Goal: Contribute content

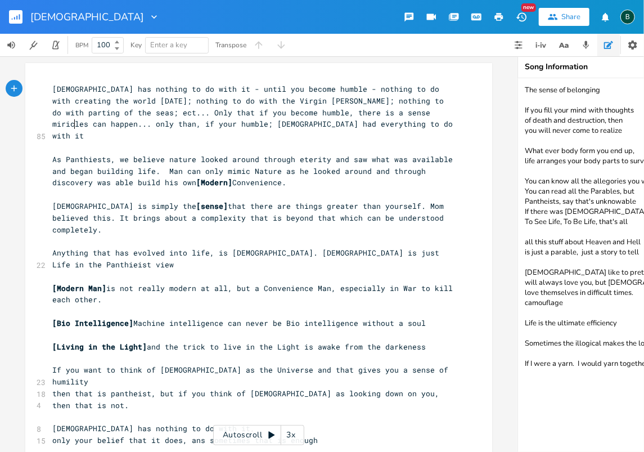
scroll to position [0, 4]
click at [18, 16] on rect "button" at bounding box center [15, 16] width 13 height 13
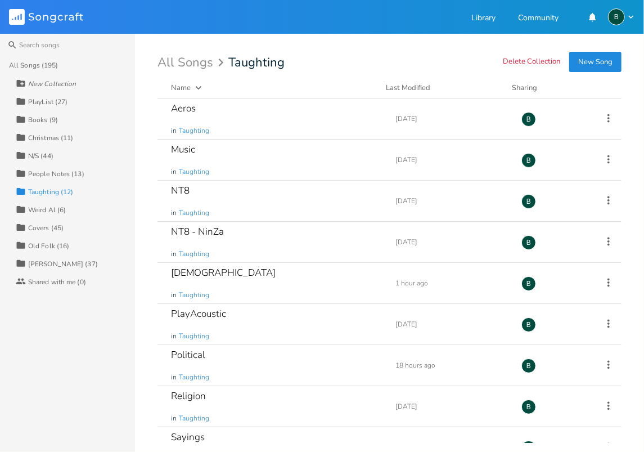
click at [42, 263] on div "[PERSON_NAME] (37)" at bounding box center [63, 263] width 70 height 7
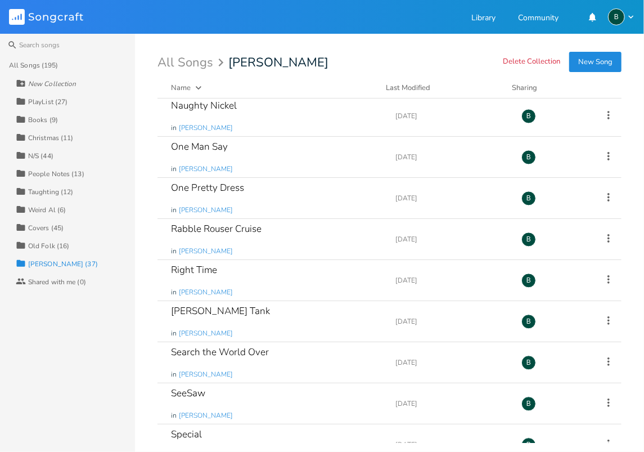
scroll to position [1050, 0]
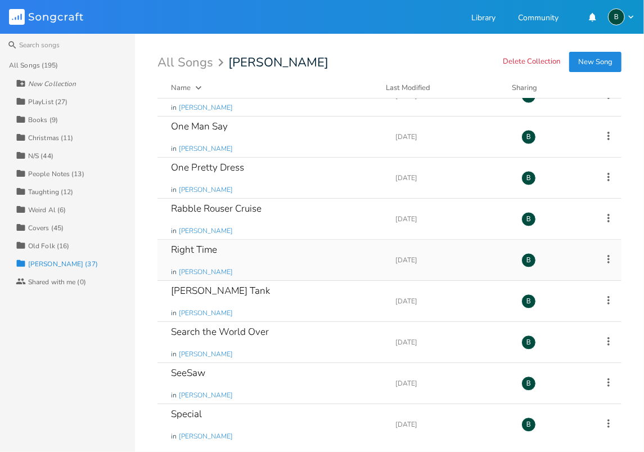
click at [209, 245] on div "Right Time" at bounding box center [194, 250] width 46 height 10
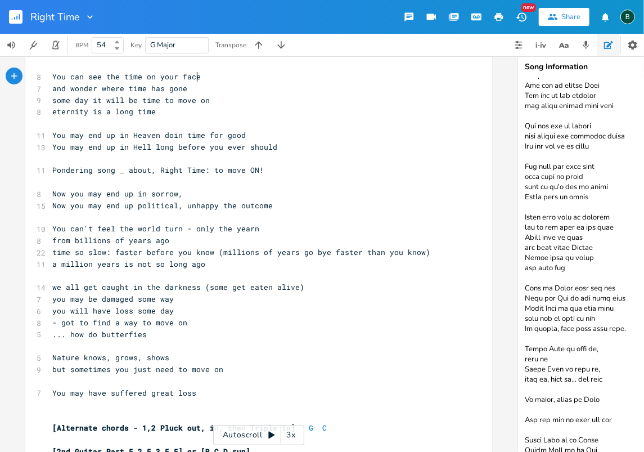
scroll to position [3575, 0]
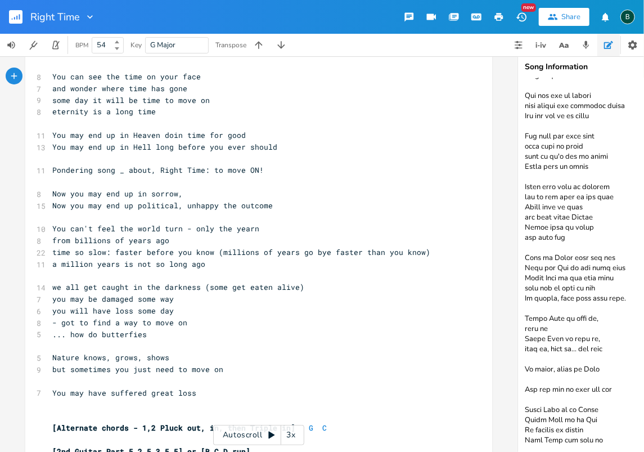
click at [601, 424] on textarea at bounding box center [630, 264] width 225 height 373
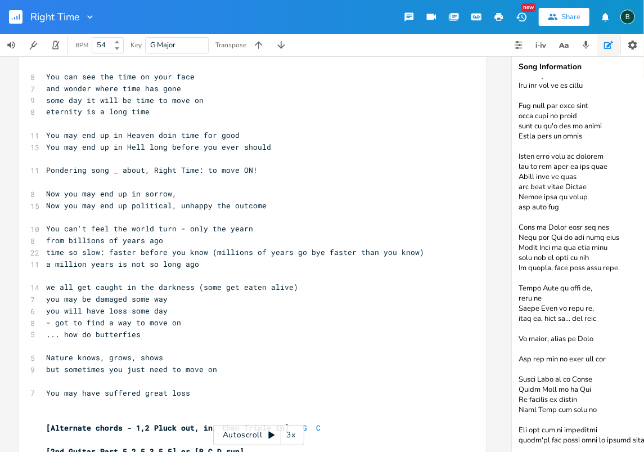
scroll to position [3605, 0]
drag, startPoint x: 544, startPoint y: 439, endPoint x: 529, endPoint y: 427, distance: 19.7
click at [529, 427] on textarea at bounding box center [624, 264] width 225 height 373
click at [546, 422] on textarea at bounding box center [624, 264] width 225 height 373
click at [543, 422] on textarea at bounding box center [624, 264] width 225 height 373
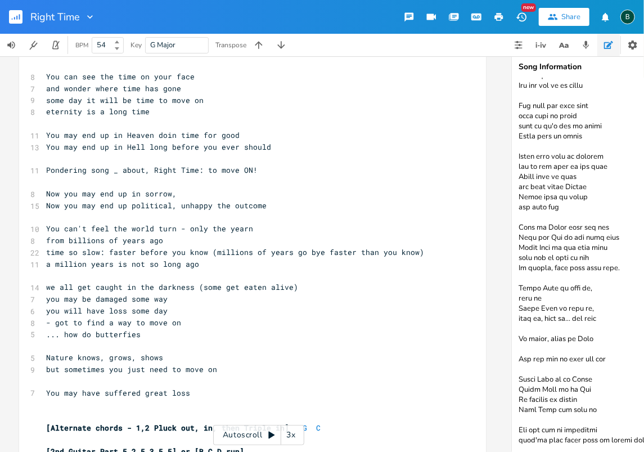
click at [544, 422] on textarea at bounding box center [624, 264] width 225 height 373
drag, startPoint x: 602, startPoint y: 413, endPoint x: 603, endPoint y: 406, distance: 7.4
click at [602, 413] on textarea at bounding box center [624, 264] width 225 height 373
click at [620, 424] on textarea at bounding box center [624, 264] width 225 height 373
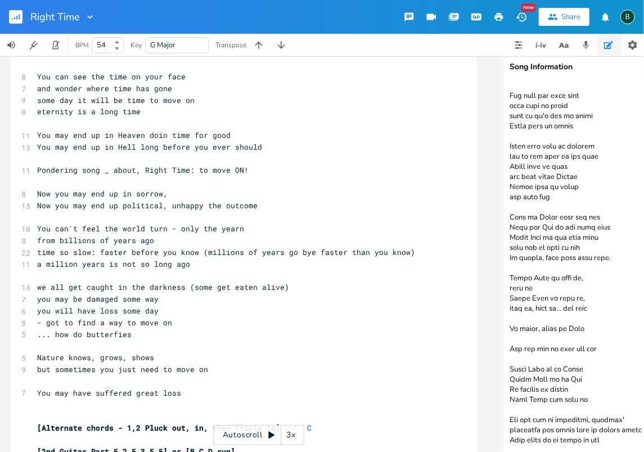
scroll to position [3609, 0]
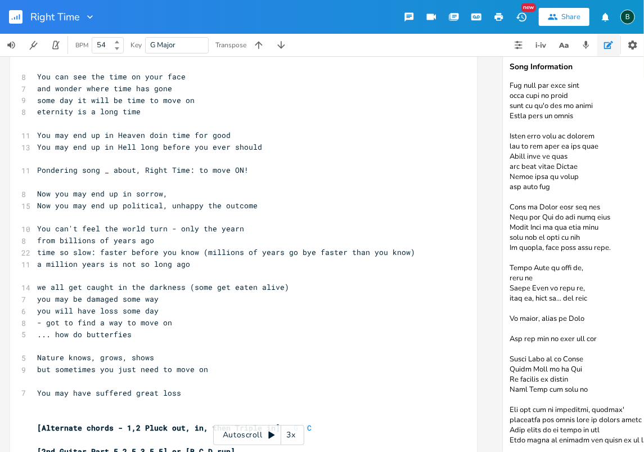
type textarea "BPM 54, Guitar 74 to catch up You can see the time on your face You can see the…"
